Goal: Transaction & Acquisition: Purchase product/service

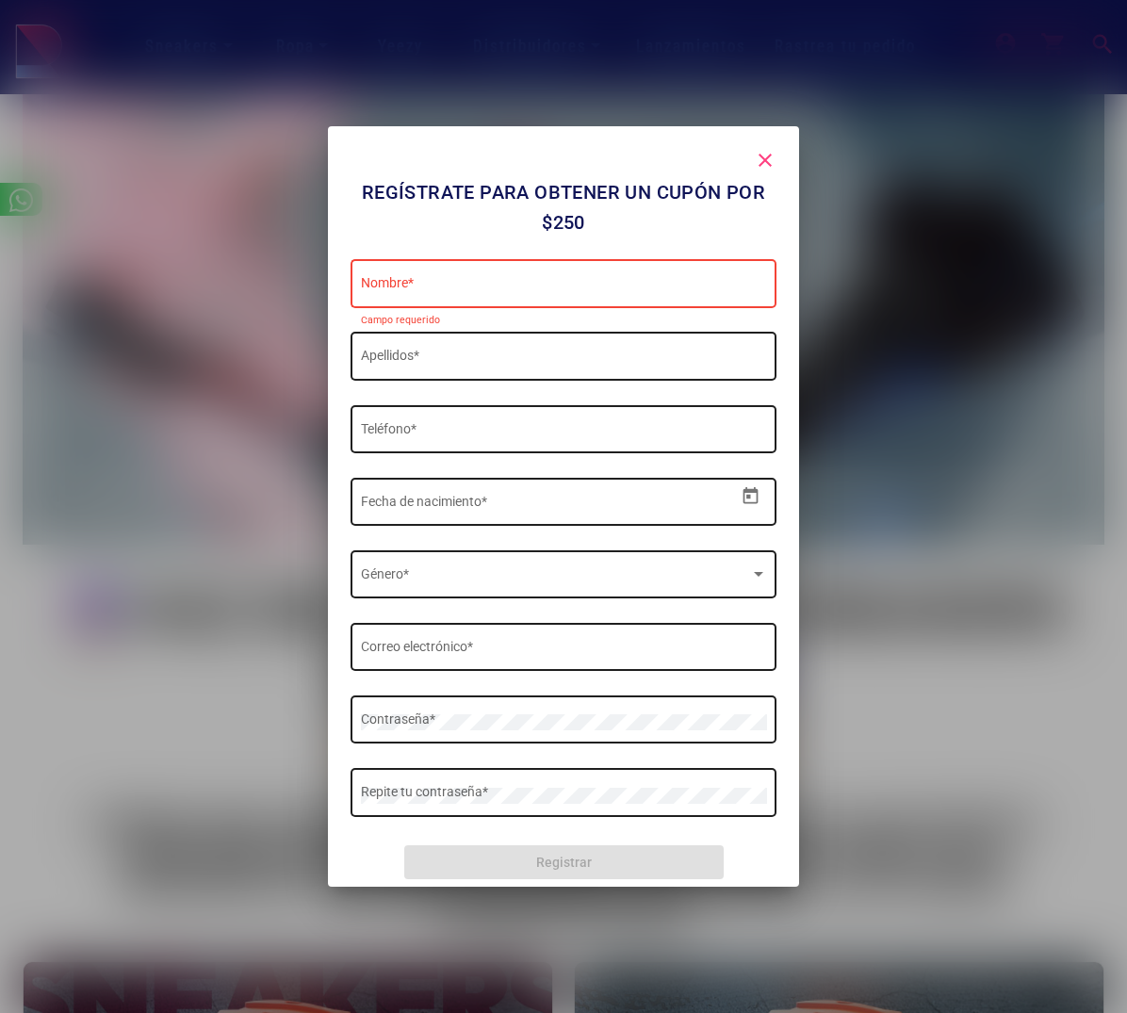
click at [768, 159] on mat-icon "close" at bounding box center [765, 160] width 23 height 23
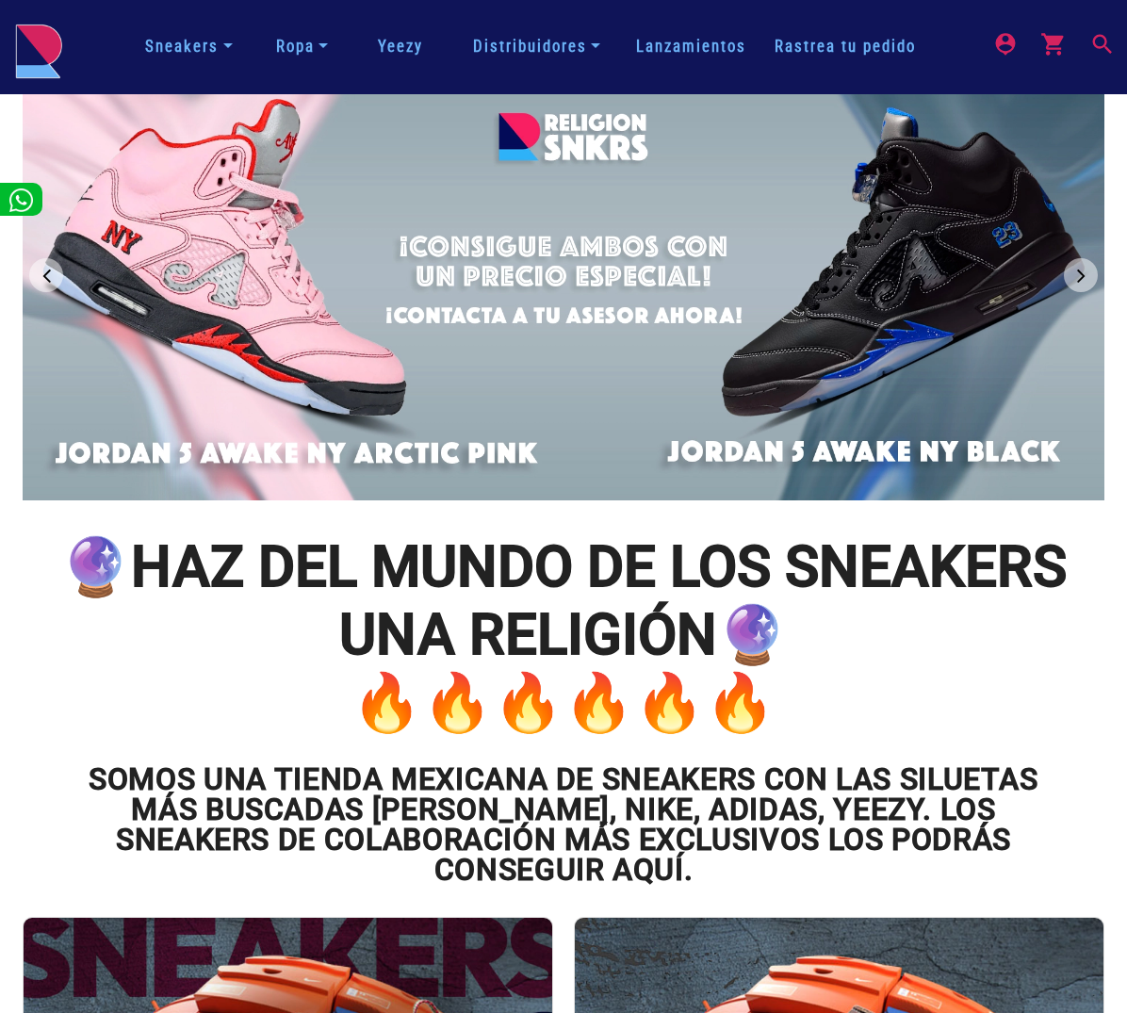
scroll to position [55, 0]
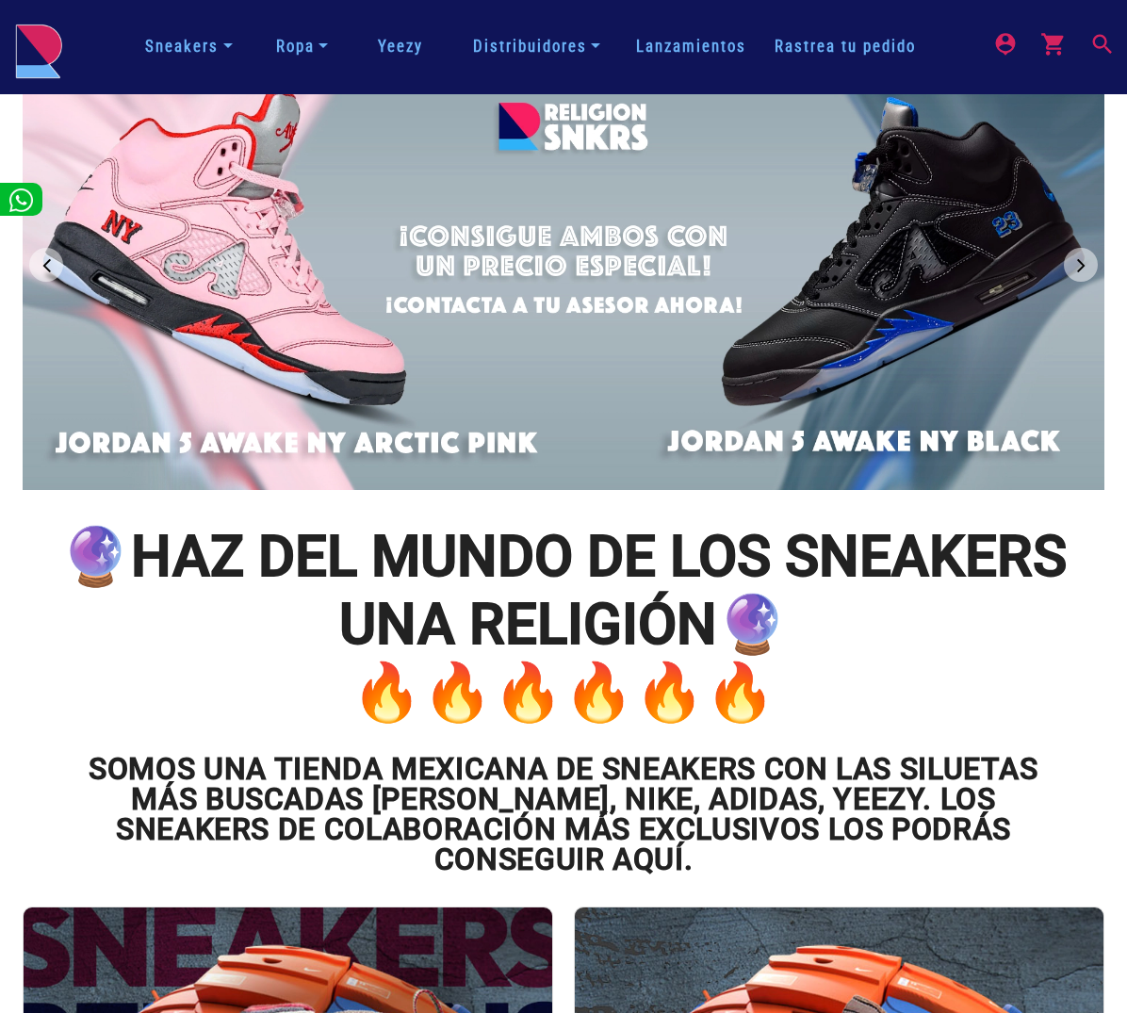
click at [311, 341] on div at bounding box center [564, 265] width 1083 height 450
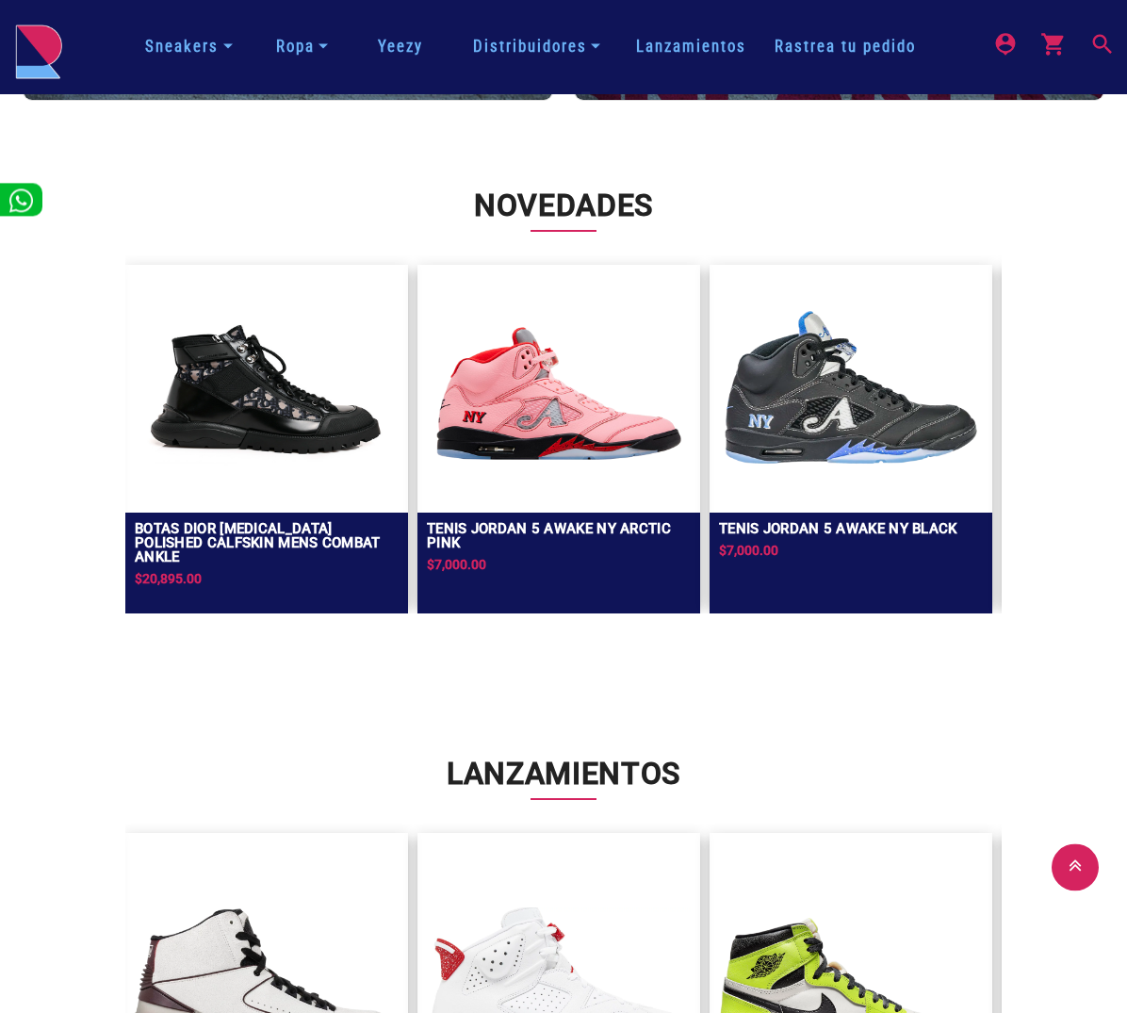
scroll to position [1523, 0]
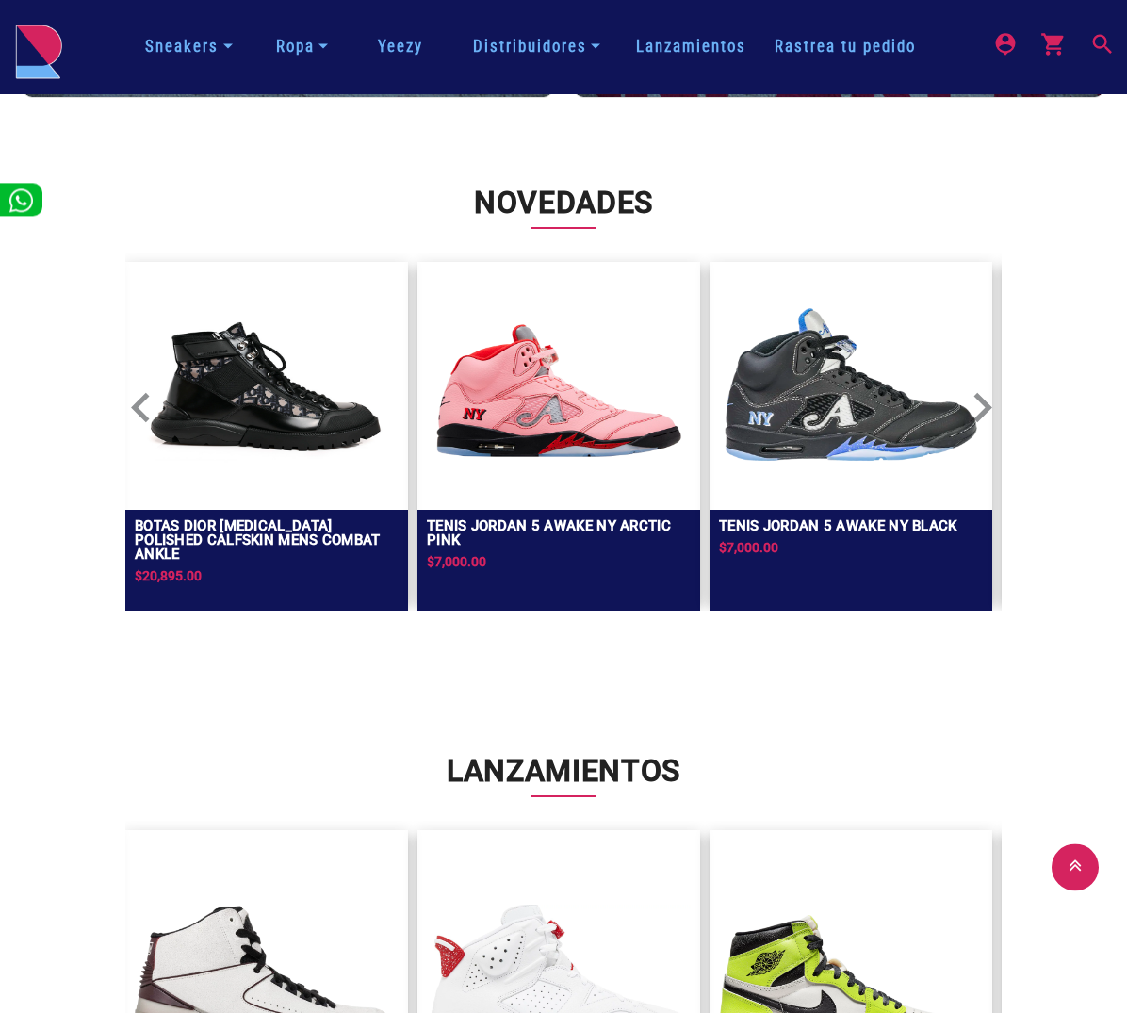
click at [591, 436] on img at bounding box center [559, 384] width 264 height 226
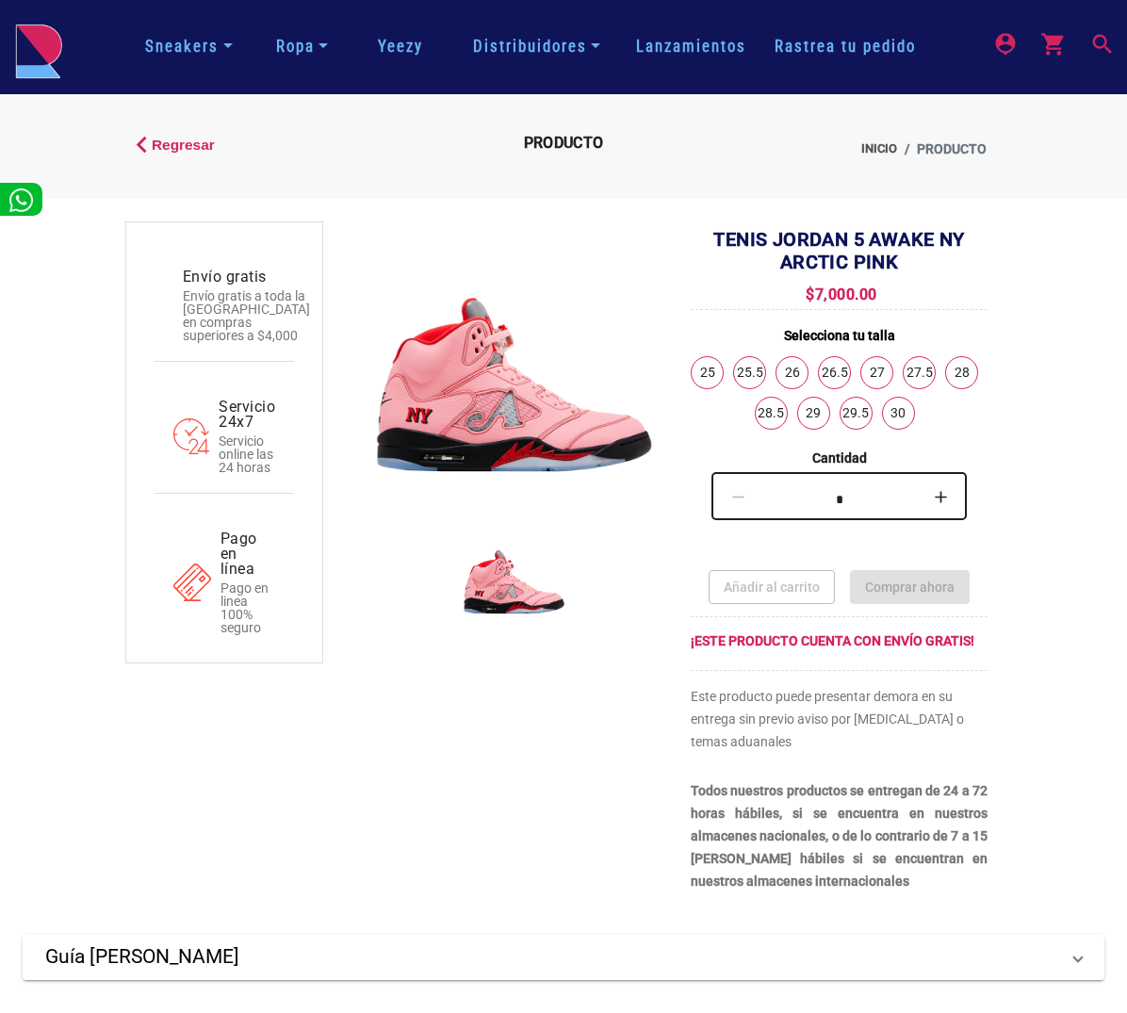
click at [491, 440] on img at bounding box center [514, 376] width 297 height 297
click at [505, 591] on img at bounding box center [514, 579] width 108 height 108
click at [530, 455] on img at bounding box center [514, 376] width 297 height 297
click at [531, 455] on img at bounding box center [514, 376] width 297 height 297
